Goal: Navigation & Orientation: Find specific page/section

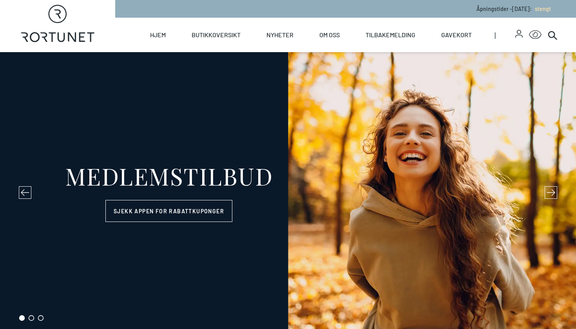
select select "NO"
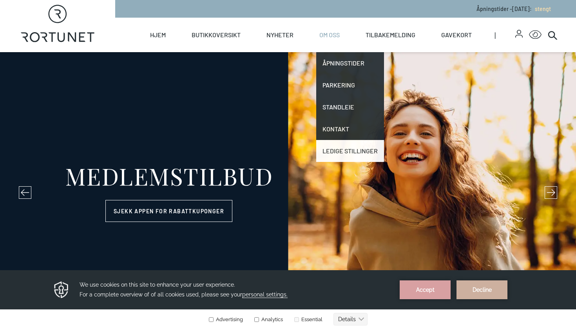
click at [341, 147] on link "Ledige stillinger" at bounding box center [350, 151] width 68 height 22
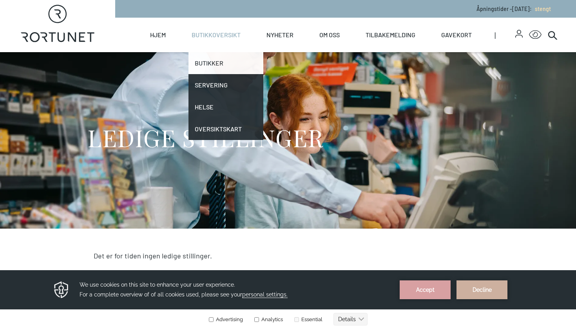
click at [206, 60] on link "Butikker" at bounding box center [225, 63] width 75 height 22
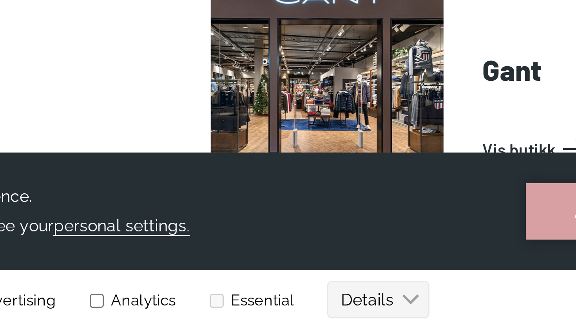
scroll to position [708, 0]
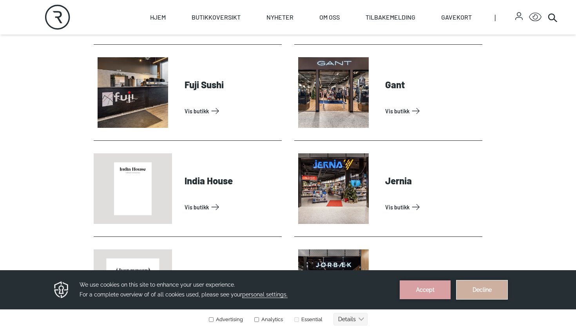
click at [483, 295] on button "Decline" at bounding box center [482, 289] width 51 height 19
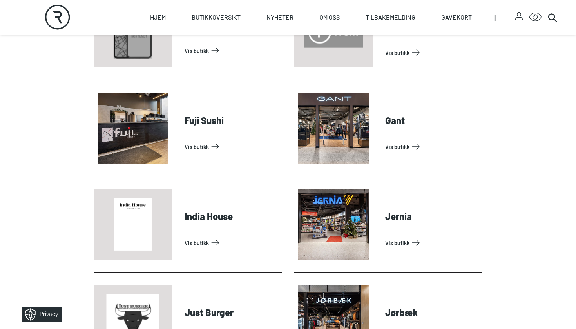
scroll to position [642, 0]
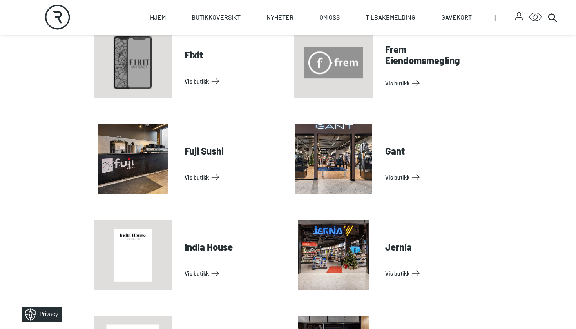
click at [396, 178] on link "Vis butikk" at bounding box center [432, 177] width 94 height 13
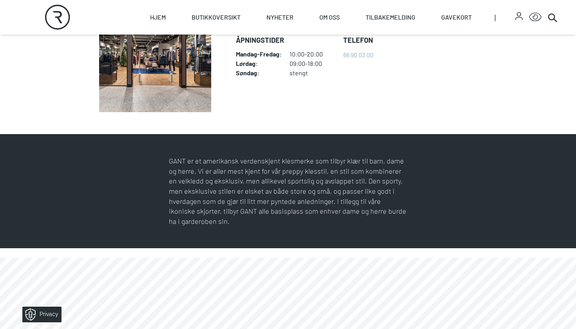
scroll to position [221, 0]
